Goal: Check status: Check status

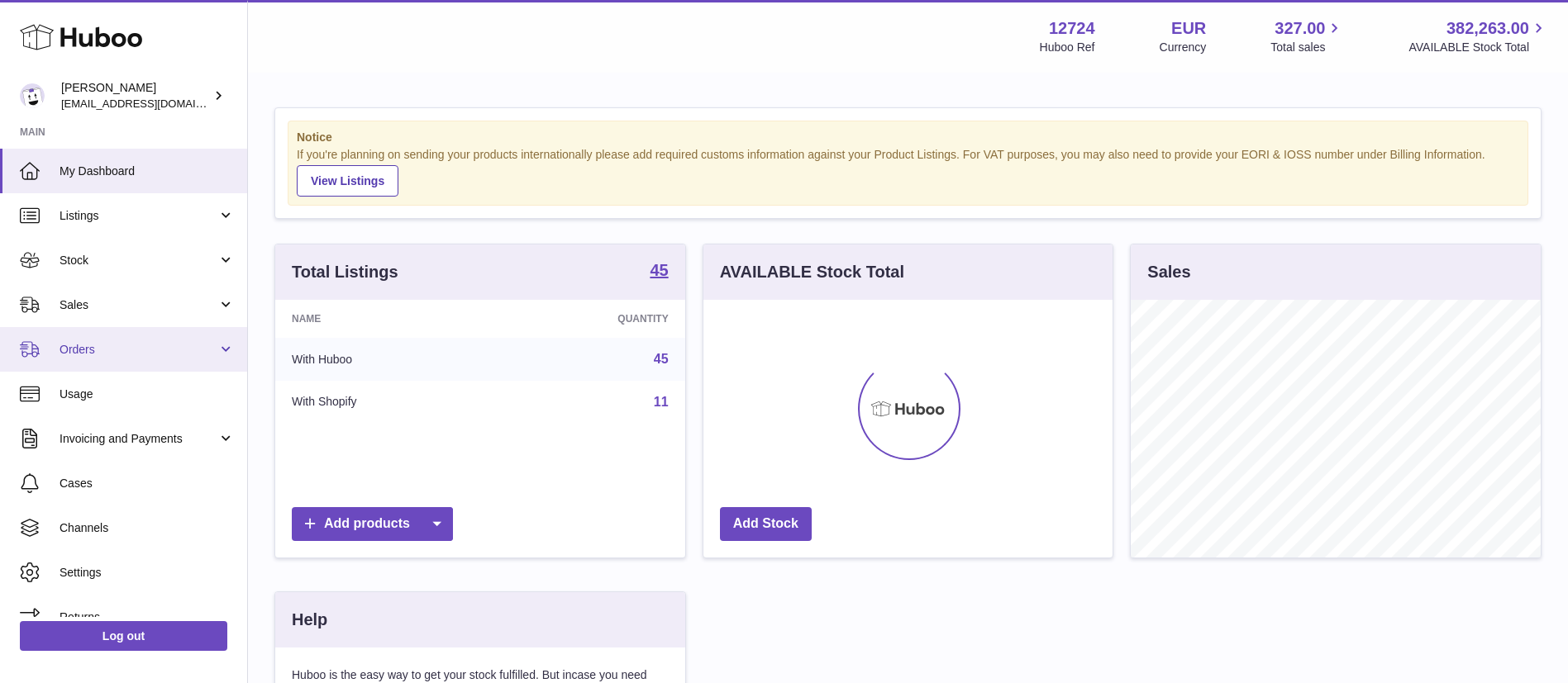
scroll to position [825848, 826038]
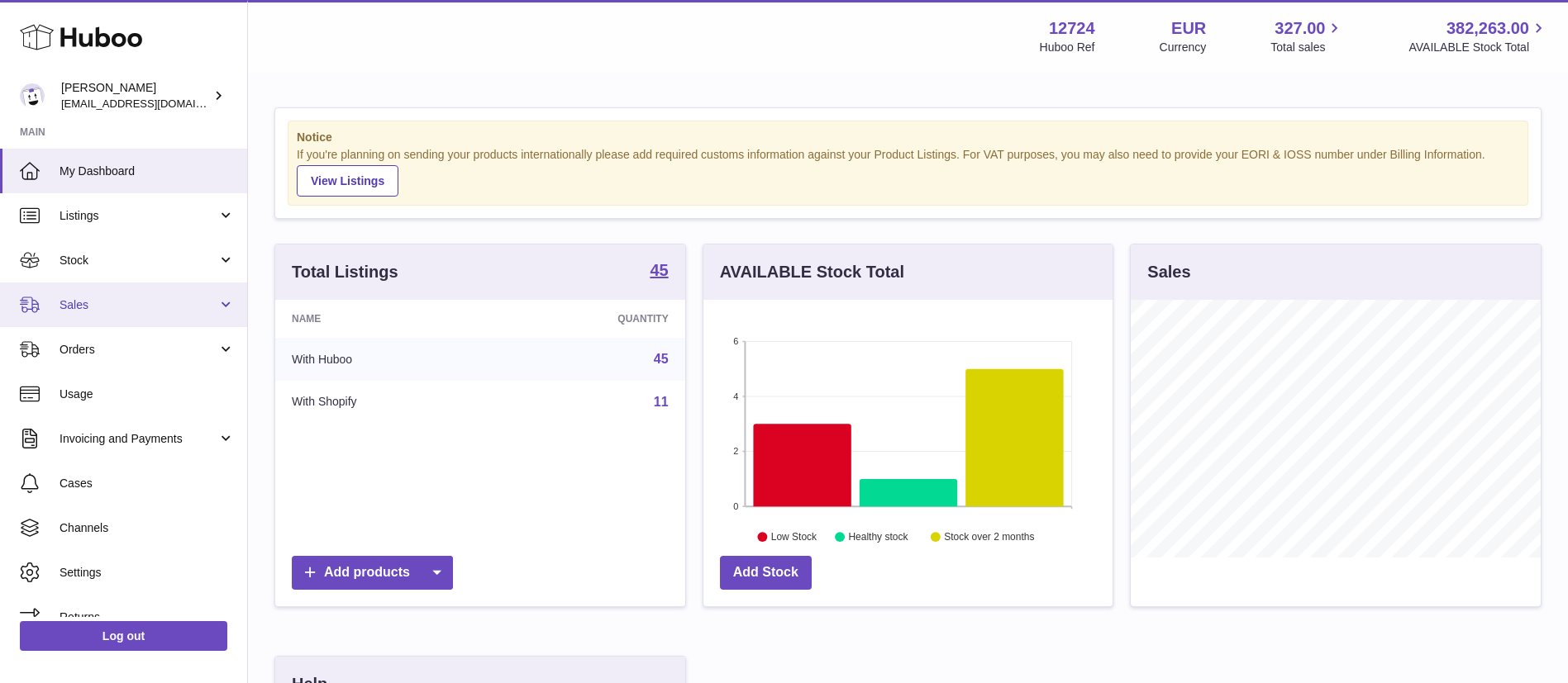
drag, startPoint x: 188, startPoint y: 297, endPoint x: 170, endPoint y: 306, distance: 20.1
click at [188, 297] on span "Sales" at bounding box center [138, 305] width 158 height 16
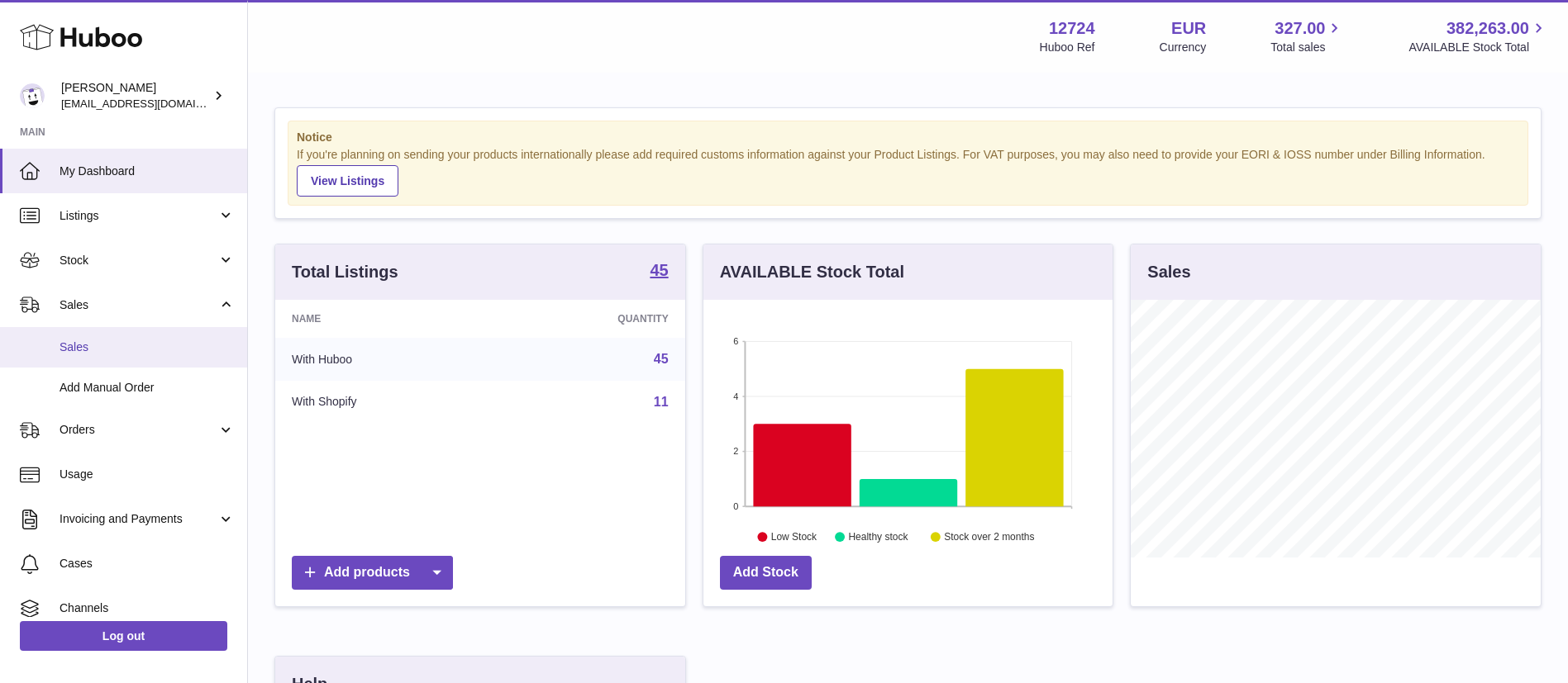
click at [142, 346] on span "Sales" at bounding box center [146, 348] width 175 height 16
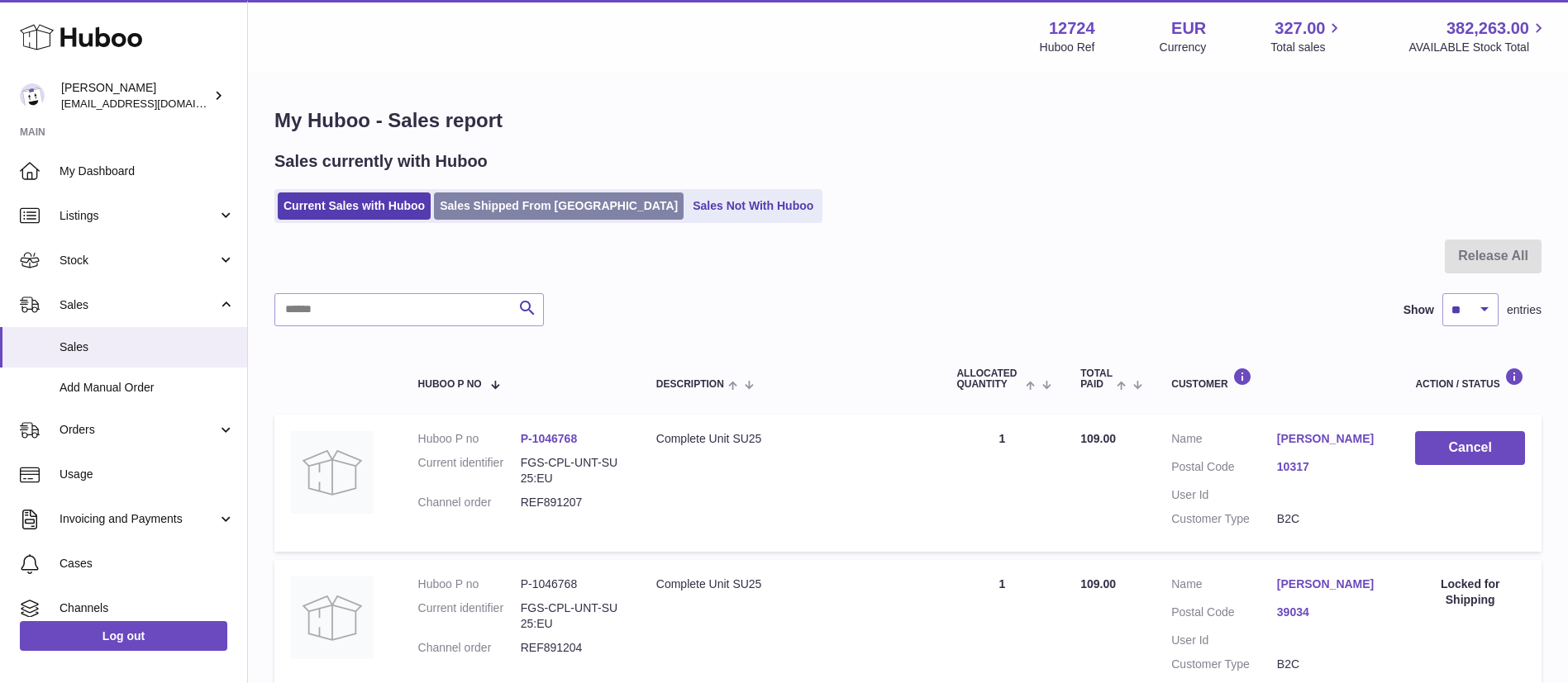
click at [517, 211] on link "Sales Shipped From Huboo" at bounding box center [558, 206] width 249 height 27
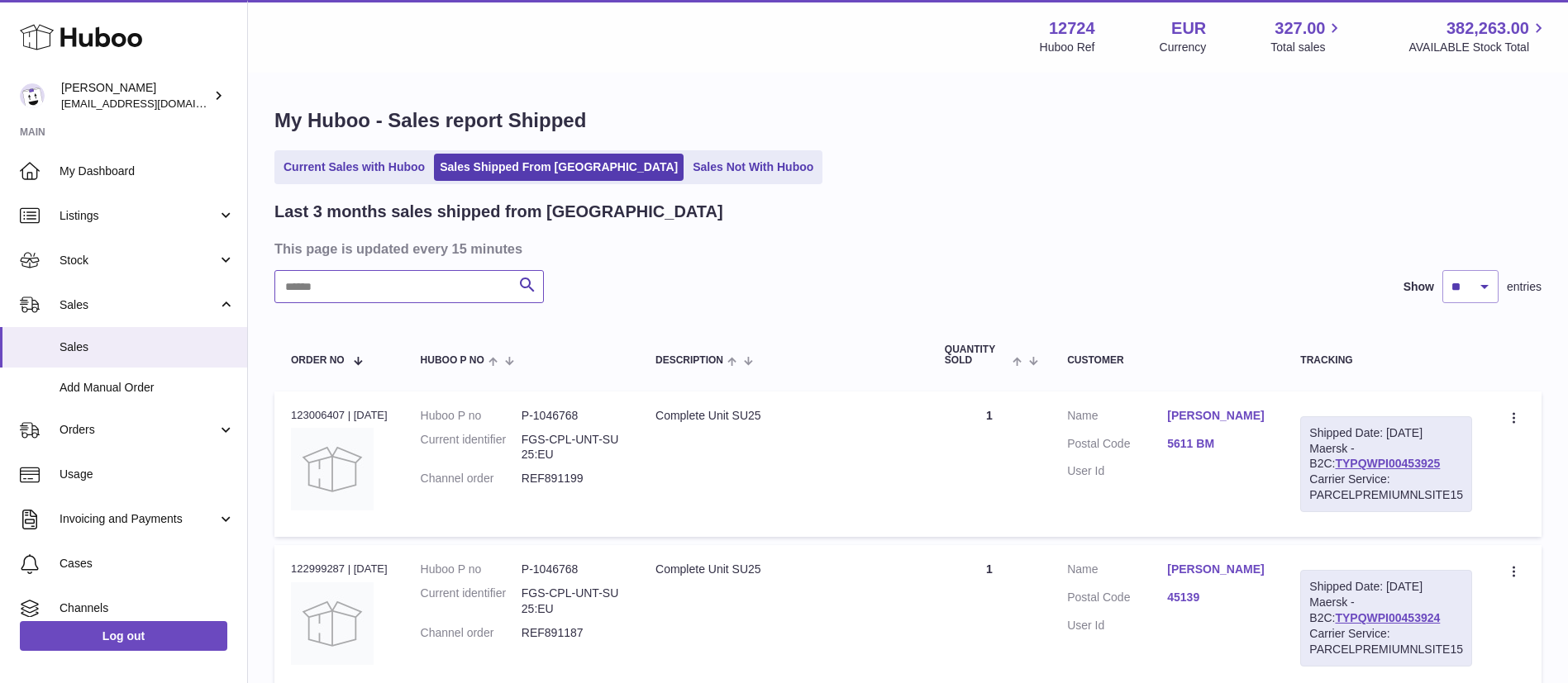
paste input "*********"
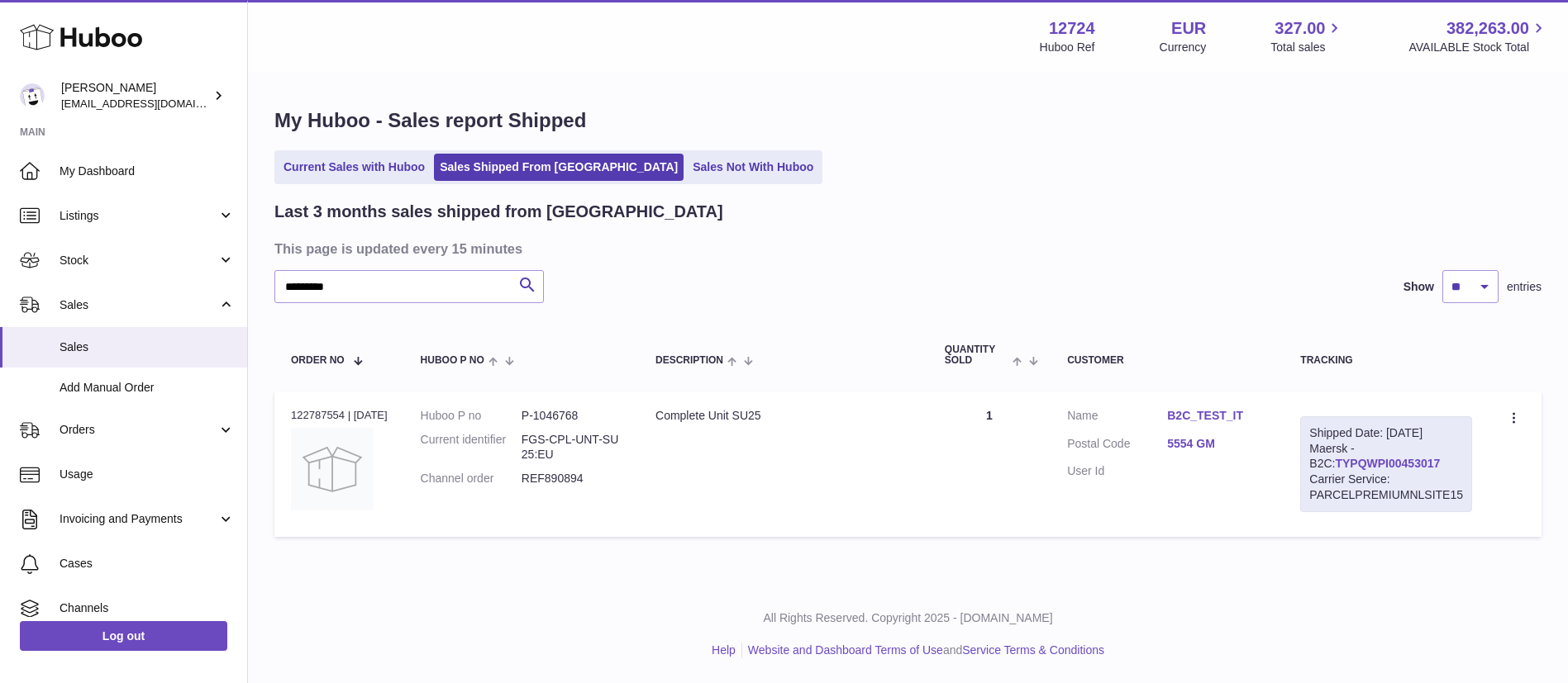
click at [1368, 470] on link "TYPQWPI00453017" at bounding box center [1387, 463] width 105 height 13
drag, startPoint x: 131, startPoint y: 259, endPoint x: 203, endPoint y: 260, distance: 72.0
click at [116, 255] on div "Huboo Sebastian Lewis internalAdmin-12724@internal.huboo.com Main My Dashboard …" at bounding box center [784, 342] width 1568 height 683
paste input "text"
click at [535, 283] on icon "submit" at bounding box center [527, 285] width 20 height 20
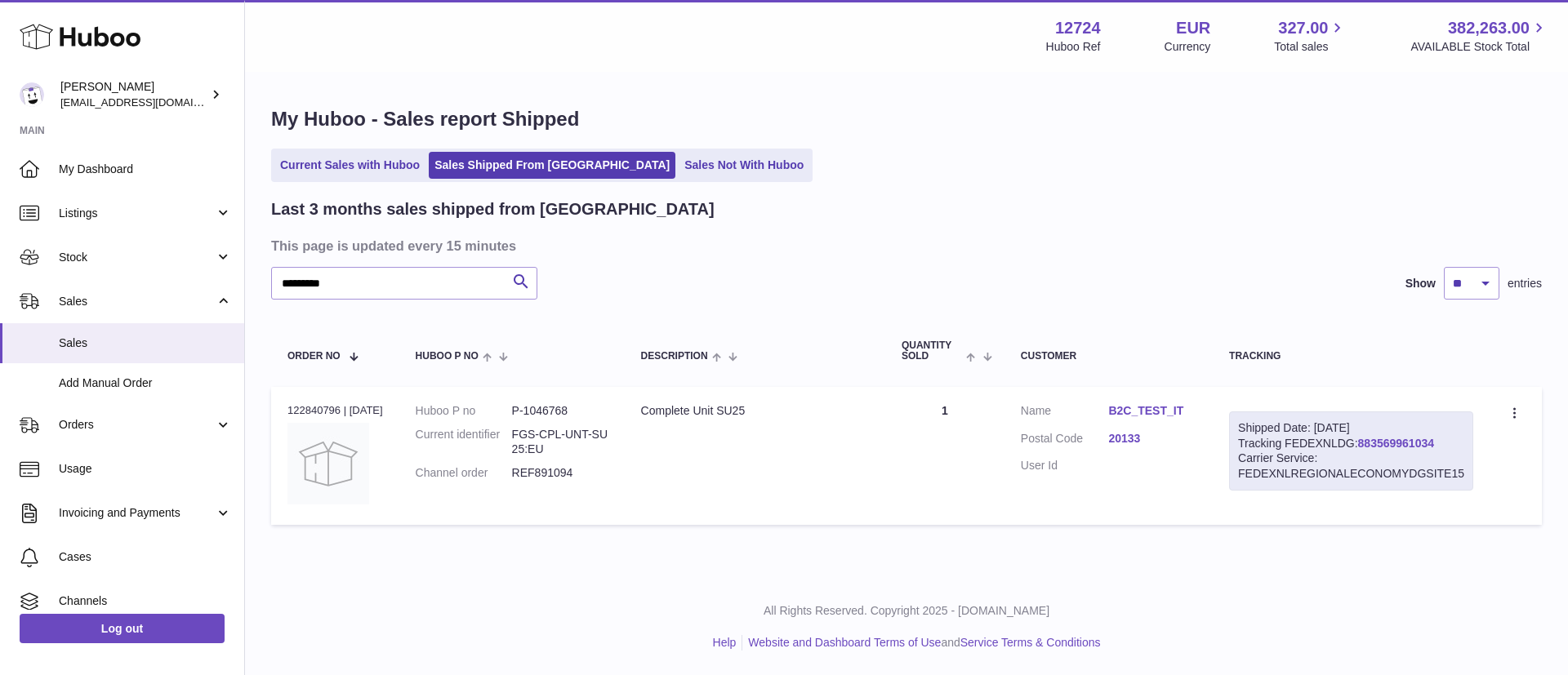
click at [1411, 437] on link "883569961034" at bounding box center [1396, 443] width 76 height 13
click at [0, 276] on div "Huboo Sebastian Lewis internalAdmin-12724@internal.huboo.com Main My Dashboard …" at bounding box center [784, 338] width 1568 height 675
paste input "text"
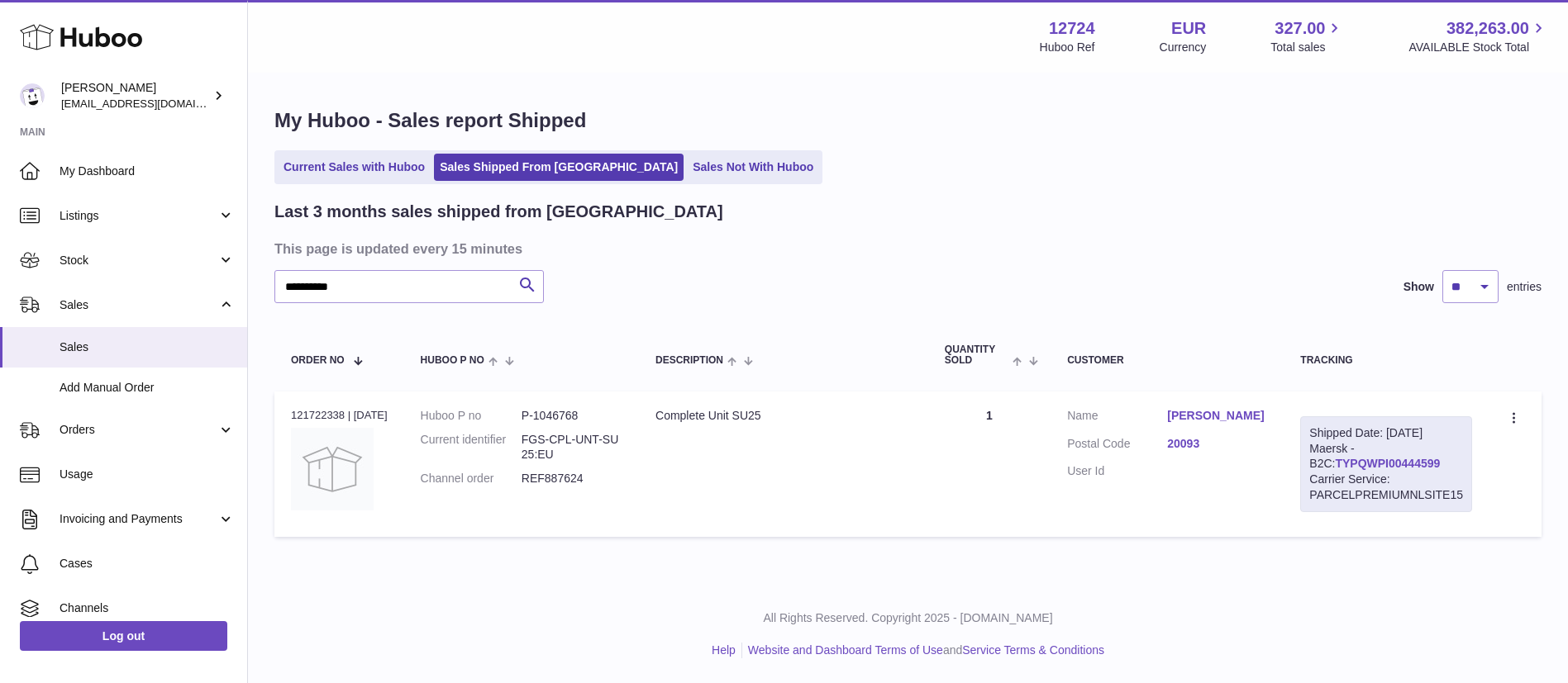
click at [1394, 470] on link "TYPQWPI00444599" at bounding box center [1387, 463] width 105 height 13
drag, startPoint x: 391, startPoint y: 294, endPoint x: 98, endPoint y: 277, distance: 293.5
click at [104, 277] on div "Huboo Sebastian Lewis internalAdmin-12724@internal.huboo.com Main My Dashboard …" at bounding box center [784, 342] width 1568 height 683
paste input "text"
click at [1425, 470] on link "TYPQWPI00453863" at bounding box center [1387, 463] width 105 height 13
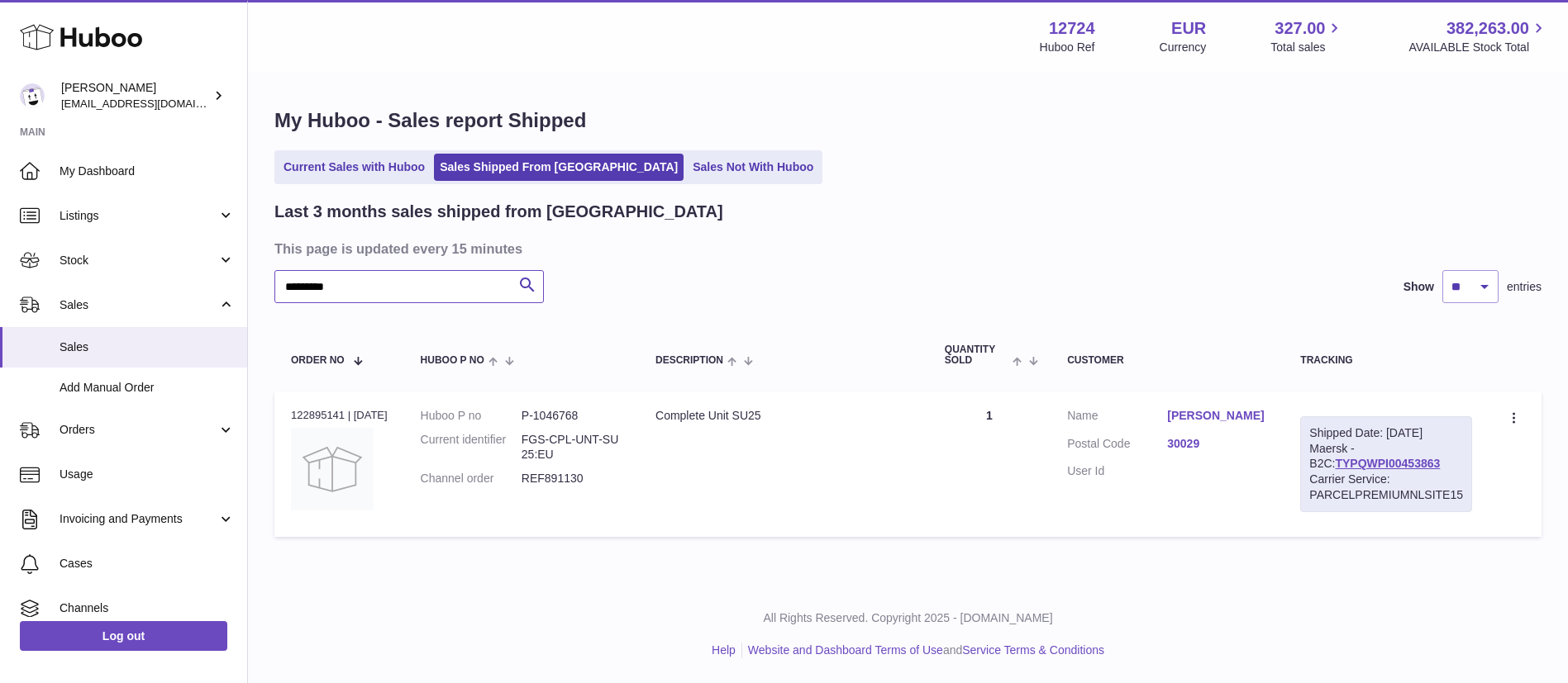
click at [319, 285] on input "*********" at bounding box center [409, 287] width 270 height 33
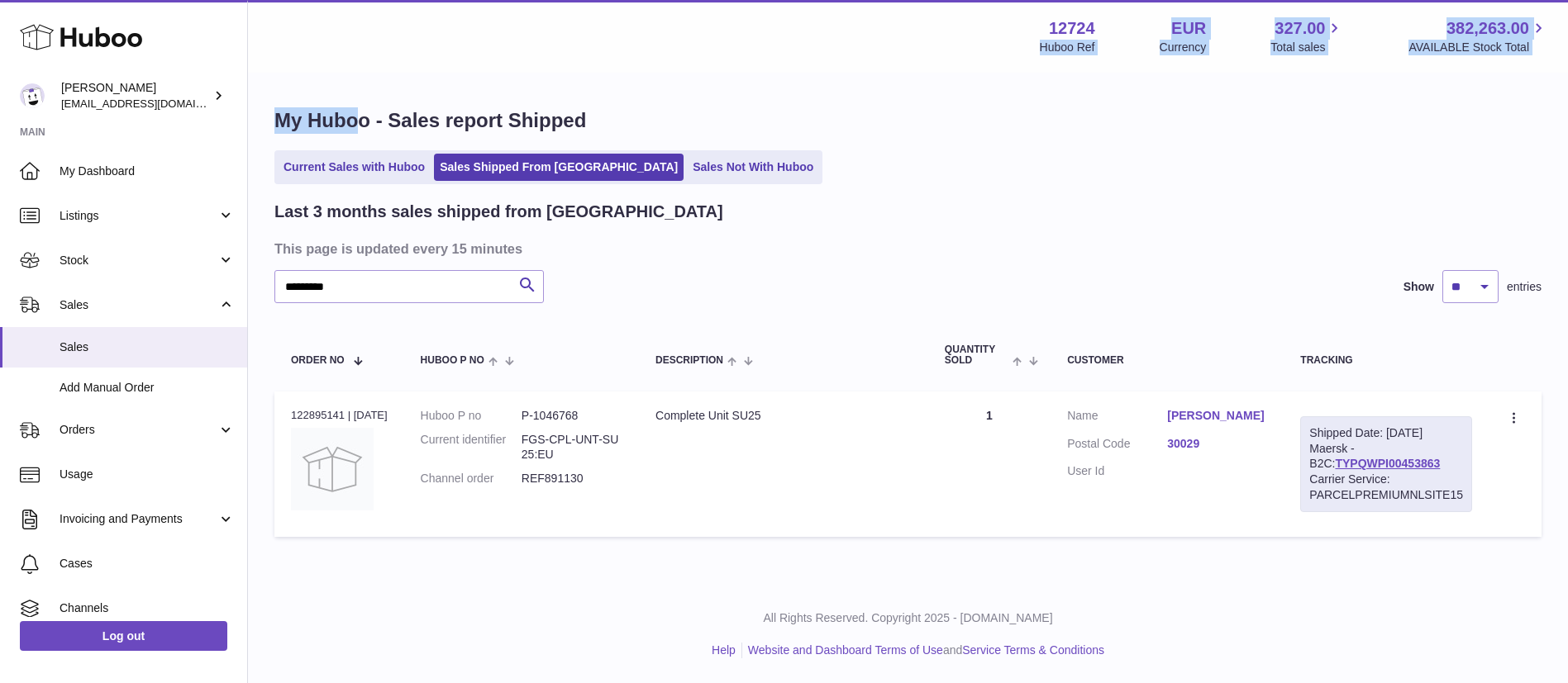
drag, startPoint x: 371, startPoint y: 77, endPoint x: 856, endPoint y: 409, distance: 587.7
click at [382, 98] on div "My Huboo - Sales report Shipped Current Sales with Huboo Sales Shipped From Hub…" at bounding box center [907, 326] width 1320 height 504
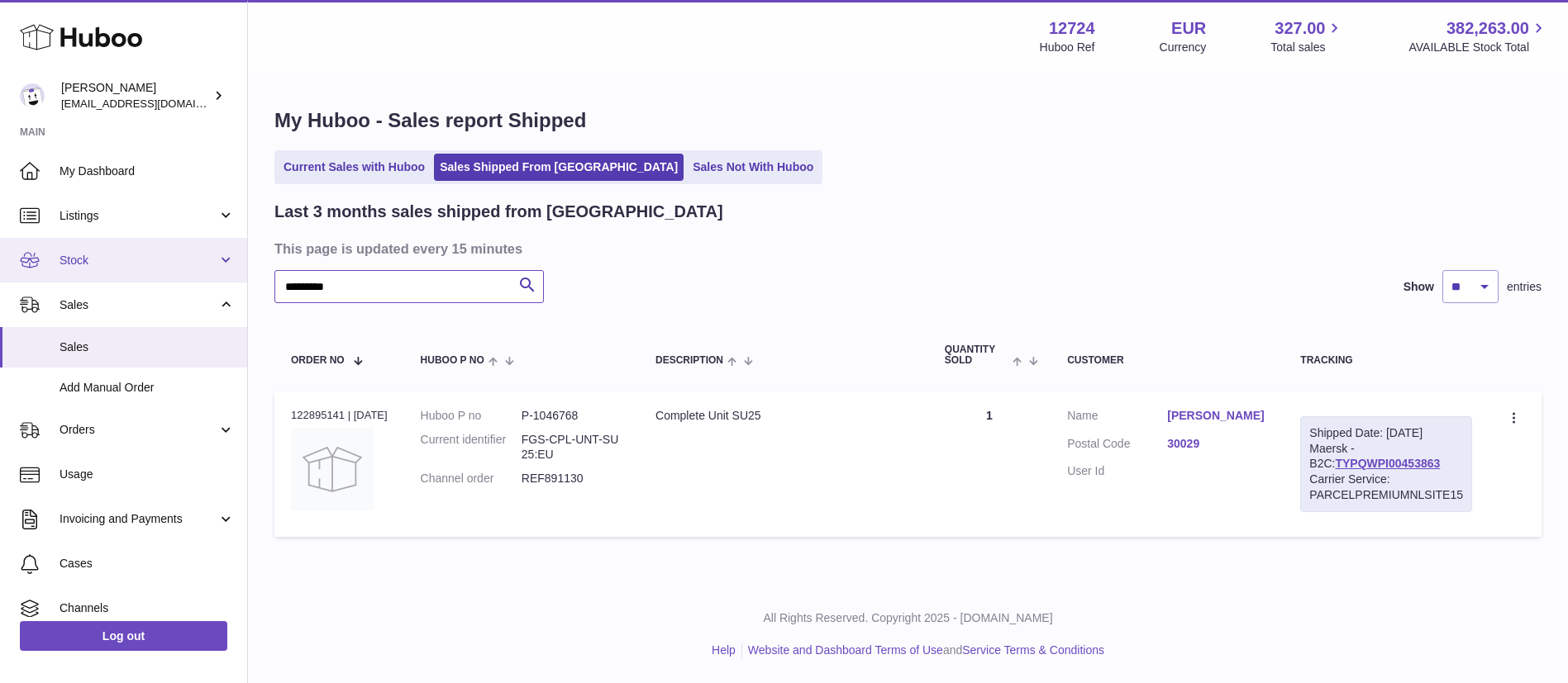
drag, startPoint x: 420, startPoint y: 272, endPoint x: 0, endPoint y: 258, distance: 420.2
click at [0, 259] on div "Huboo Sebastian Lewis internalAdmin-12724@internal.huboo.com Main My Dashboard …" at bounding box center [784, 342] width 1568 height 683
paste input "text"
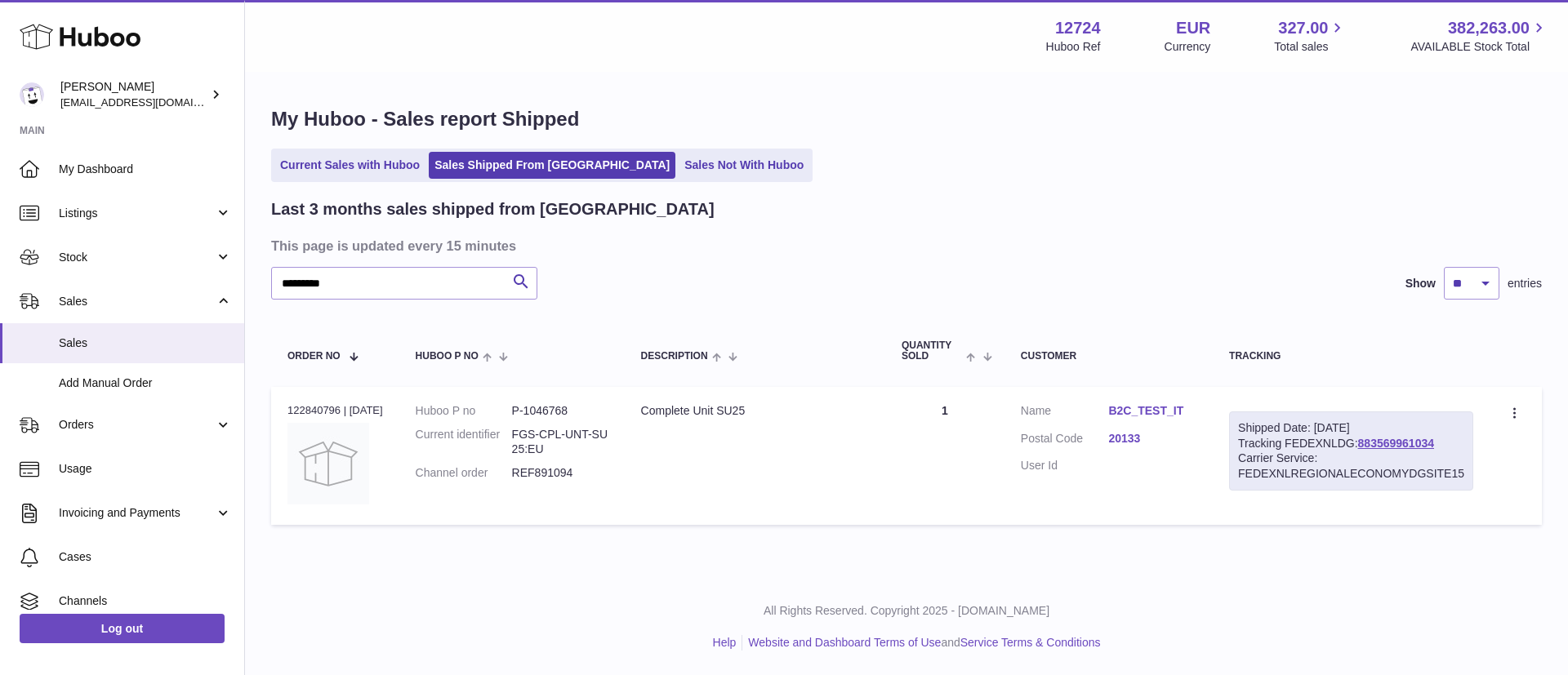
click at [1141, 409] on link "B2C_TEST_IT" at bounding box center [1152, 411] width 89 height 16
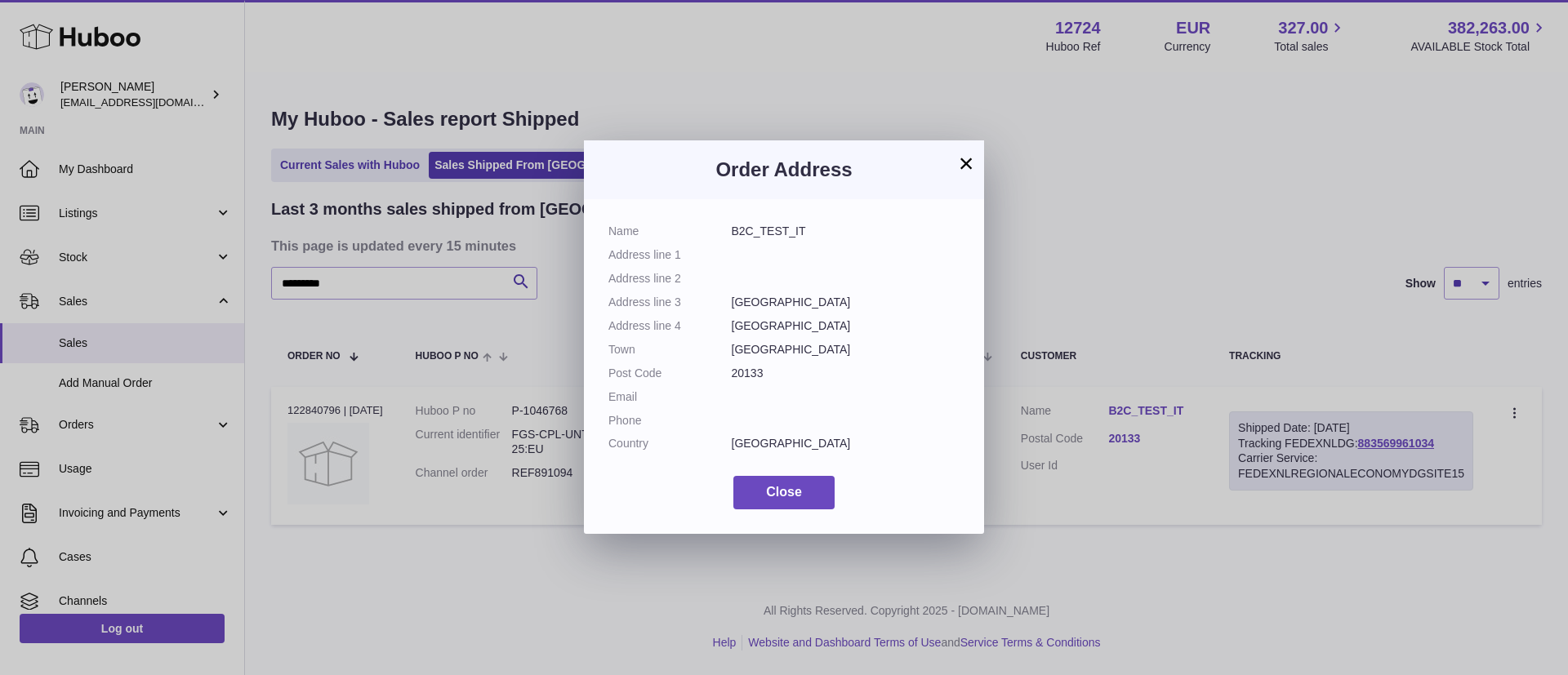
click at [1437, 445] on div "× Order Address Name B2C_TEST_IT Address line 1 Address line 2 Address line 3 M…" at bounding box center [784, 338] width 1568 height 675
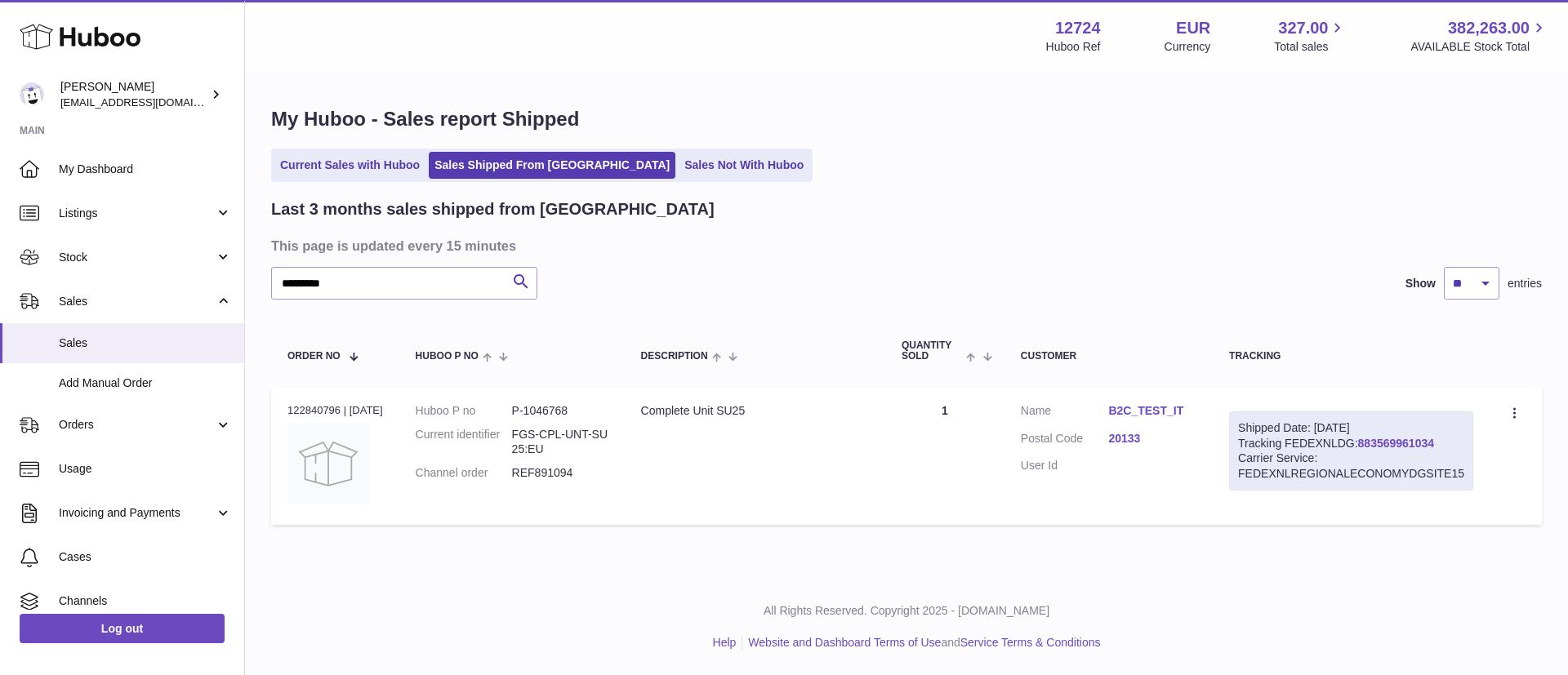
click at [1434, 443] on link "883569961034" at bounding box center [1396, 443] width 76 height 13
drag, startPoint x: 399, startPoint y: 277, endPoint x: 57, endPoint y: 256, distance: 342.6
click at [57, 256] on div "Huboo Sebastian Lewis internalAdmin-12724@internal.huboo.com Main My Dashboard …" at bounding box center [784, 338] width 1568 height 675
paste input "text"
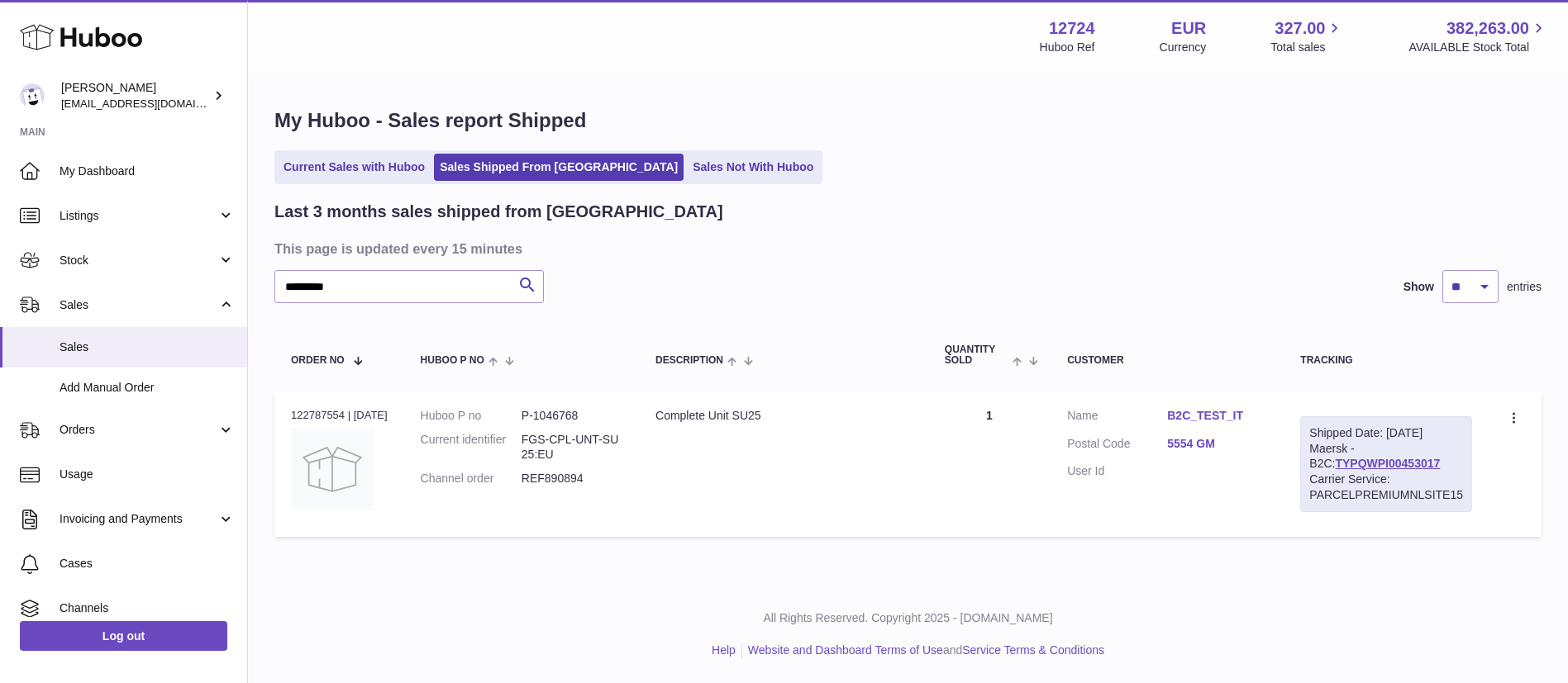
click at [1233, 411] on link "B2C_TEST_IT" at bounding box center [1217, 416] width 100 height 16
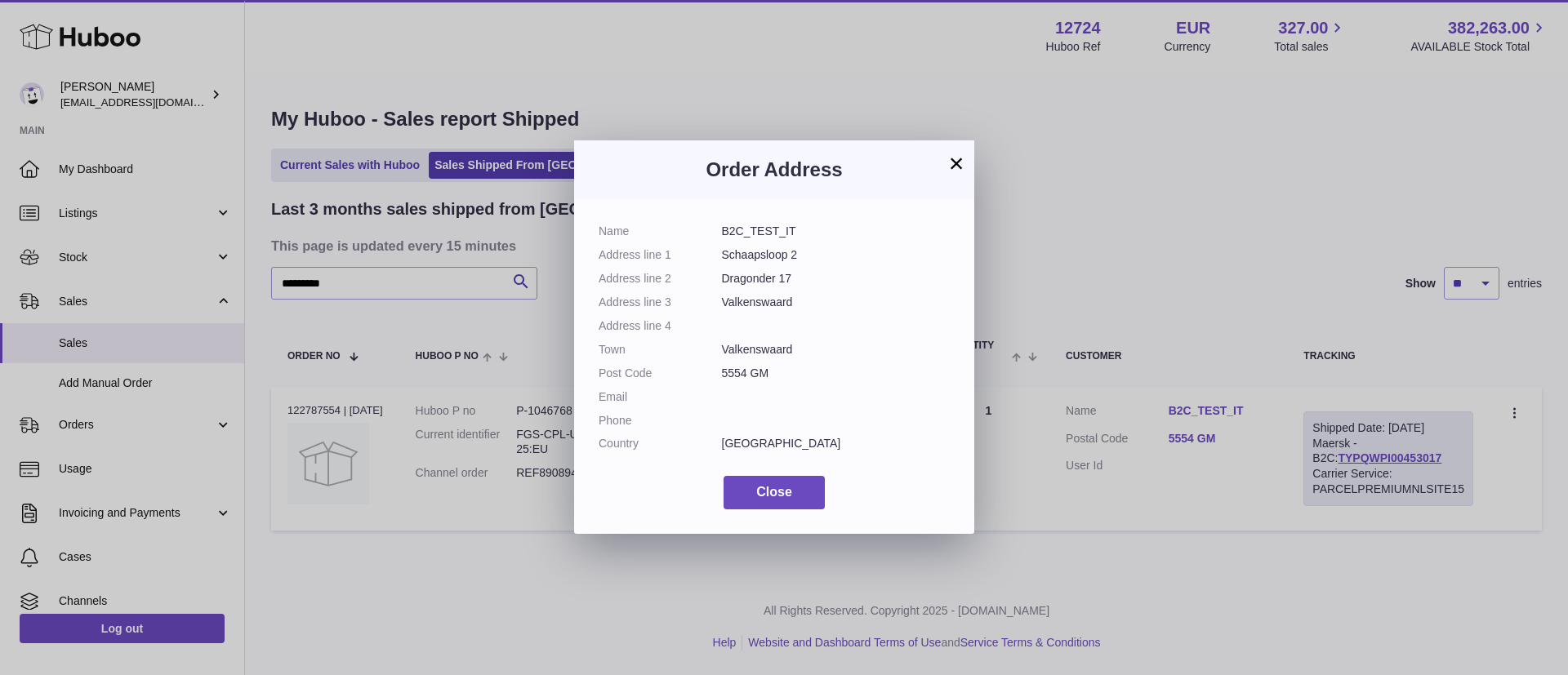
click at [964, 162] on button "×" at bounding box center [956, 163] width 19 height 19
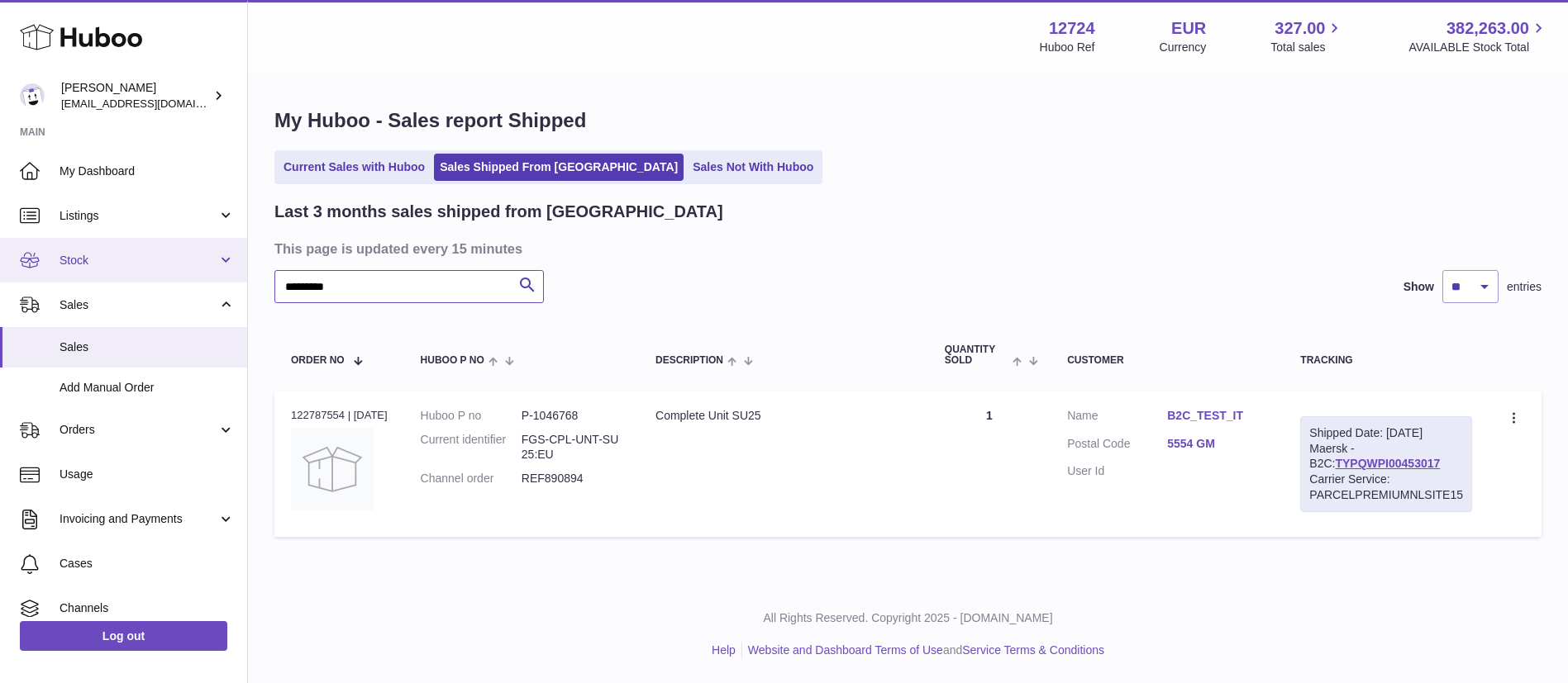
drag, startPoint x: 374, startPoint y: 290, endPoint x: 40, endPoint y: 274, distance: 334.4
click at [40, 274] on div "Huboo Sebastian Lewis internalAdmin-12724@internal.huboo.com Main My Dashboard …" at bounding box center [784, 342] width 1568 height 683
paste input "text"
type input "*********"
click at [1405, 470] on link "TYPQWPI00444599" at bounding box center [1387, 463] width 105 height 13
